Goal: Task Accomplishment & Management: Manage account settings

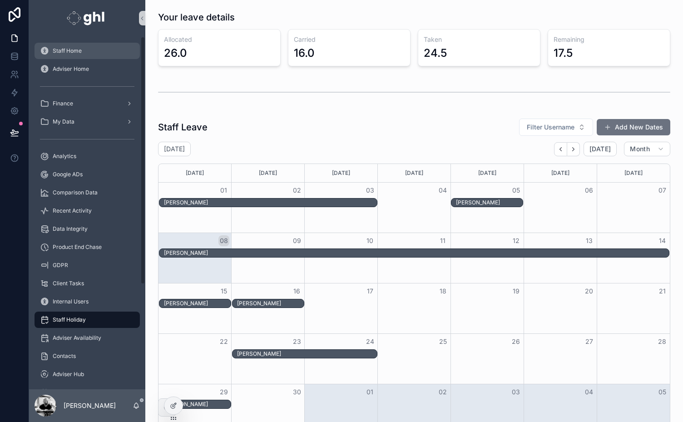
click at [64, 53] on span "Staff Home" at bounding box center [67, 50] width 29 height 7
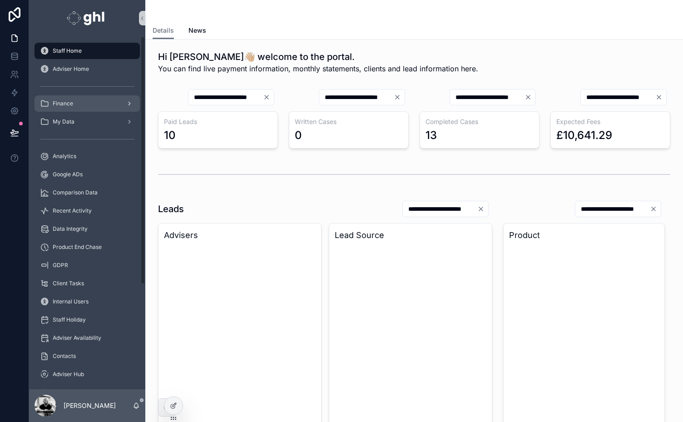
click at [67, 104] on span "Finance" at bounding box center [63, 103] width 20 height 7
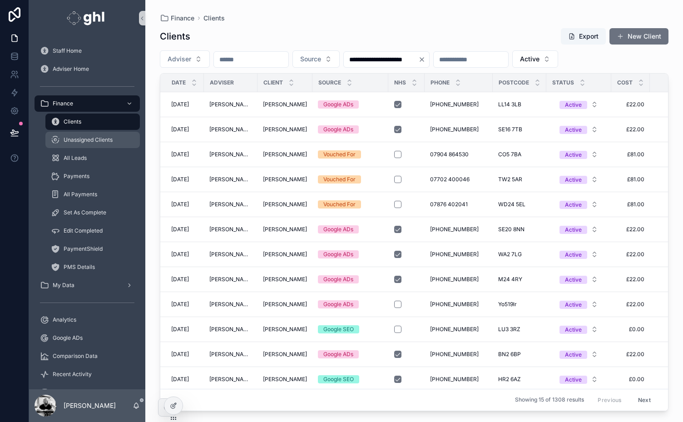
click at [74, 139] on span "Unassigned Clients" at bounding box center [88, 139] width 49 height 7
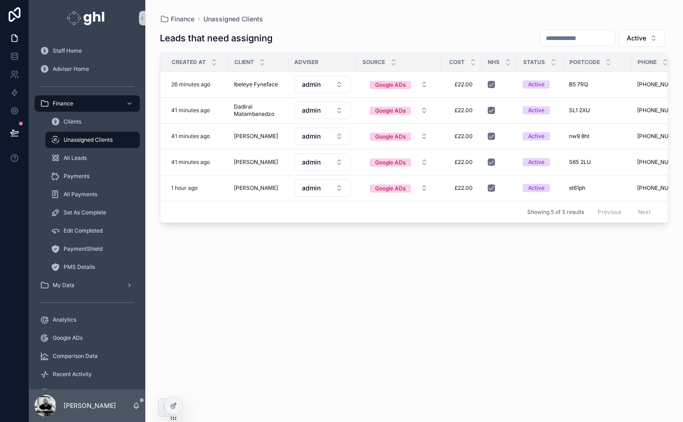
click at [324, 106] on button "admin" at bounding box center [322, 110] width 56 height 17
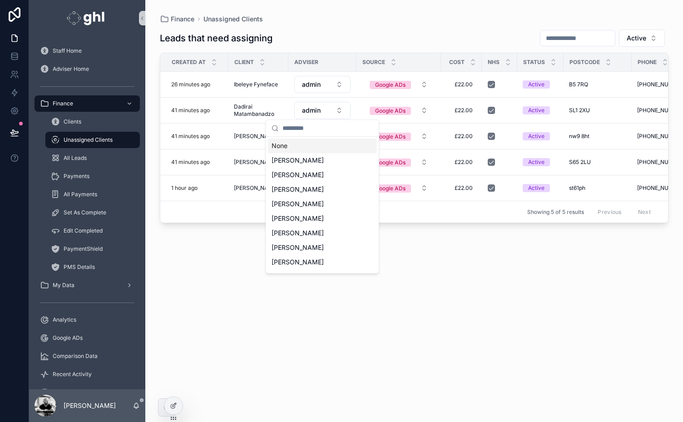
click at [245, 296] on div "Leads that need assigning Active Created at Client Adviser Source Cost NHS Stat…" at bounding box center [414, 217] width 509 height 387
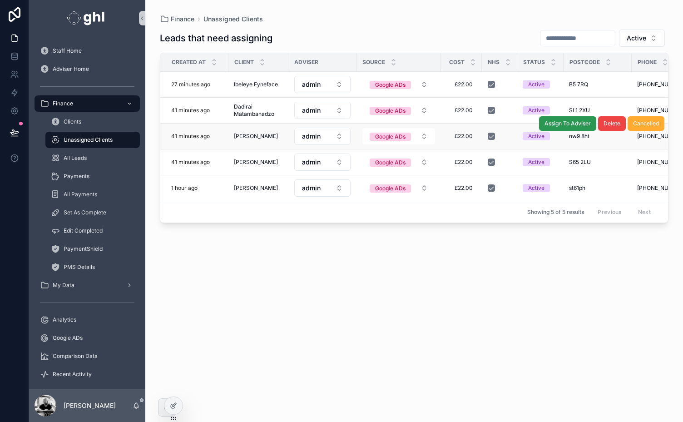
click at [580, 120] on span "Assign To Adviser" at bounding box center [568, 123] width 46 height 7
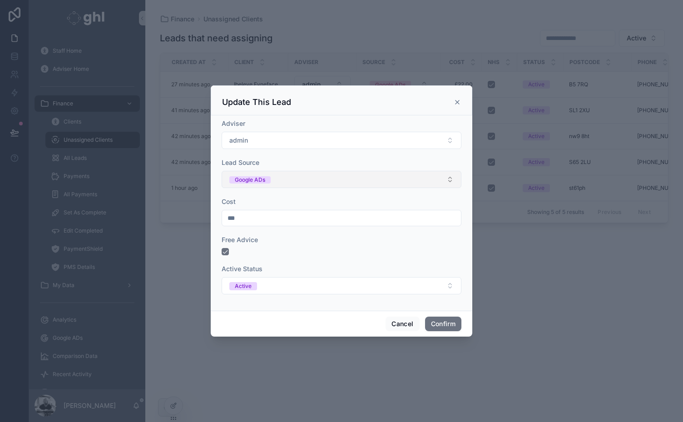
click at [387, 175] on button "Google ADs" at bounding box center [342, 179] width 240 height 17
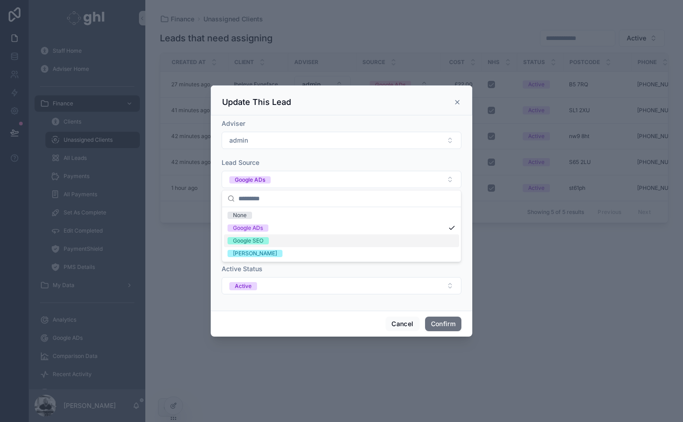
click at [254, 241] on div "Google SEO" at bounding box center [248, 240] width 30 height 7
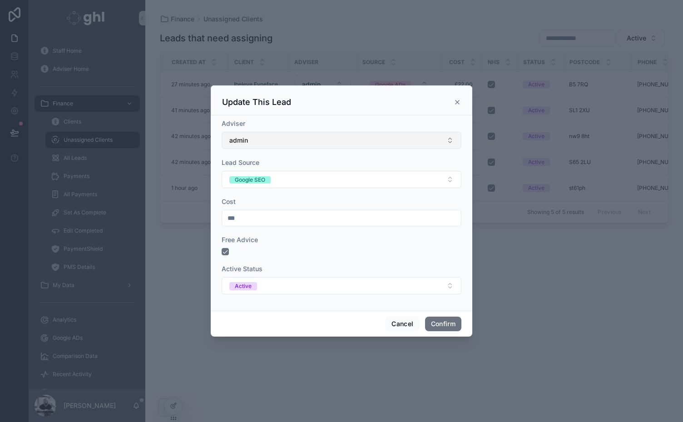
click at [292, 143] on button "admin" at bounding box center [342, 140] width 240 height 17
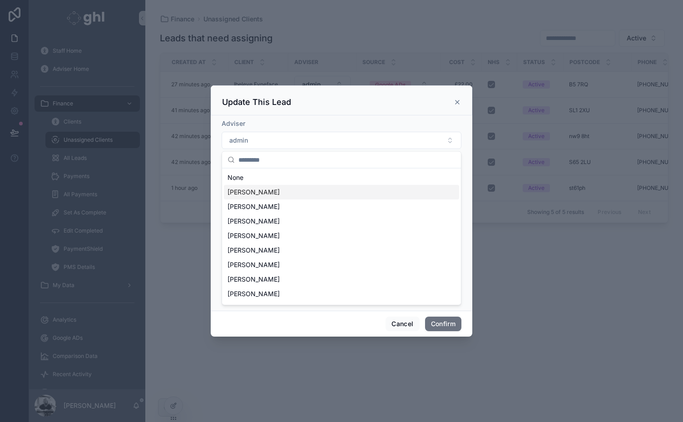
click at [252, 192] on span "[PERSON_NAME]" at bounding box center [254, 192] width 52 height 9
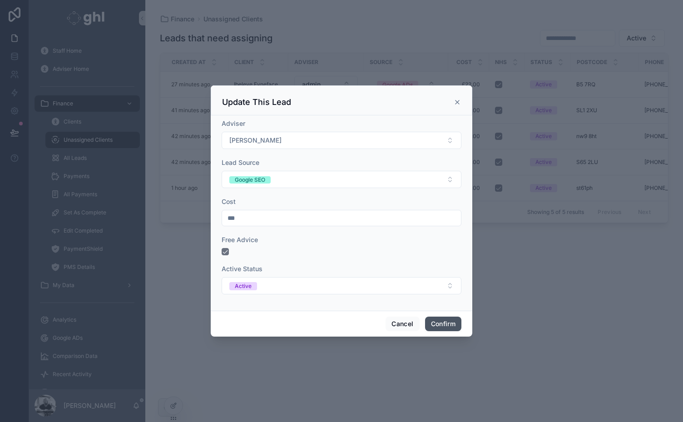
click at [448, 323] on button "Confirm" at bounding box center [443, 324] width 36 height 15
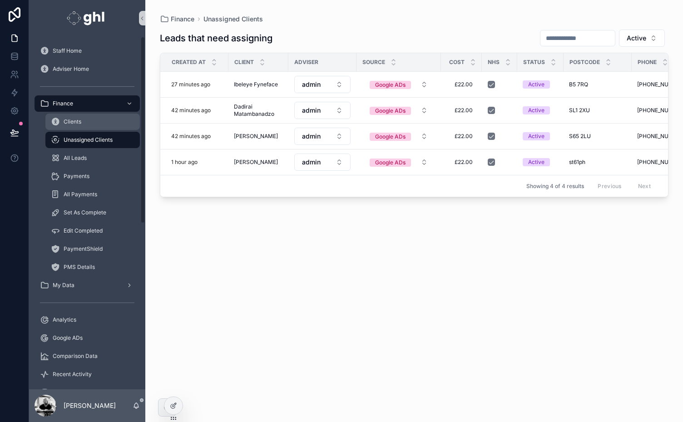
click at [62, 122] on div "Clients" at bounding box center [93, 121] width 84 height 15
